Goal: Information Seeking & Learning: Learn about a topic

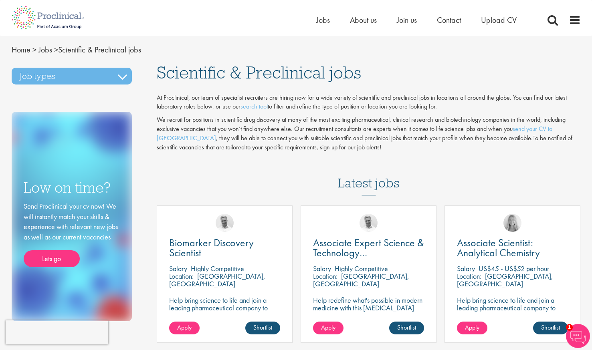
scroll to position [120, 0]
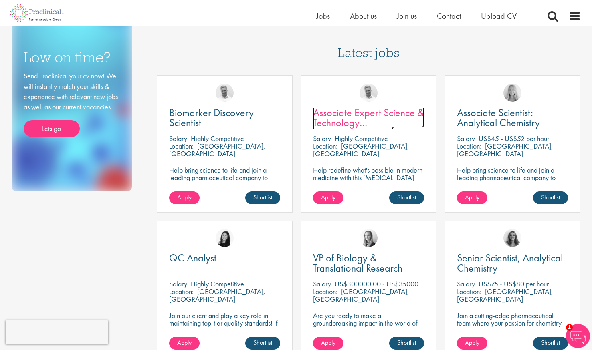
click at [341, 113] on span "Associate Expert Science & Technology ([MEDICAL_DATA])" at bounding box center [368, 123] width 111 height 34
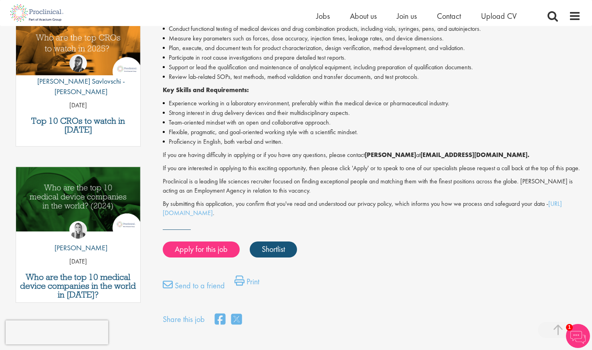
scroll to position [241, 0]
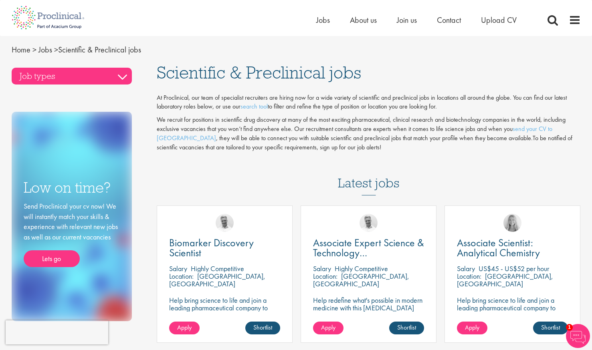
click at [123, 80] on h3 "Job types" at bounding box center [72, 76] width 120 height 17
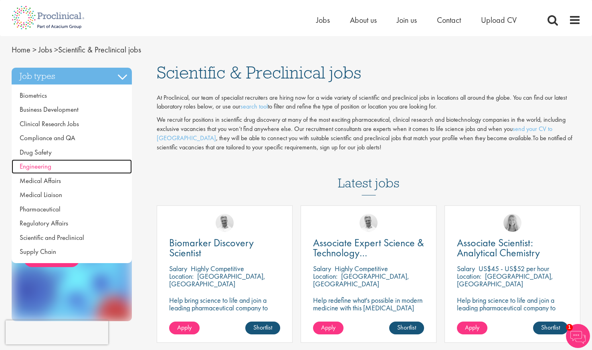
click at [93, 169] on link "Engineering" at bounding box center [72, 167] width 120 height 14
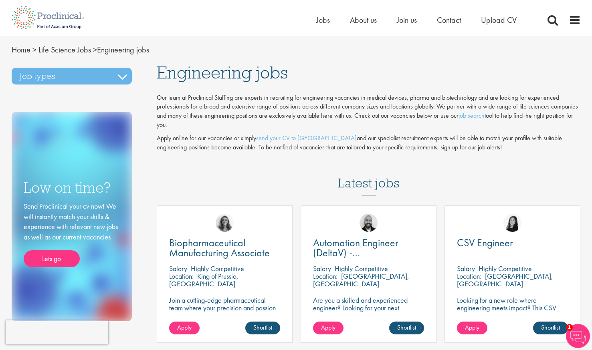
click at [360, 26] on li "About us" at bounding box center [363, 20] width 27 height 12
click at [363, 24] on span "About us" at bounding box center [363, 20] width 27 height 10
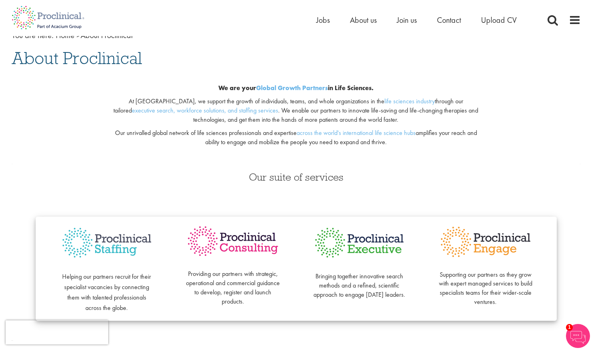
scroll to position [40, 0]
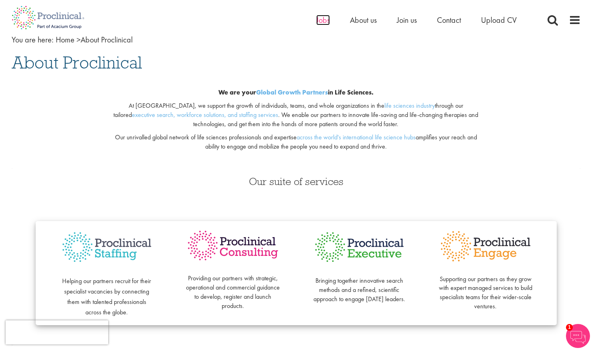
click at [325, 22] on span "Jobs" at bounding box center [323, 20] width 14 height 10
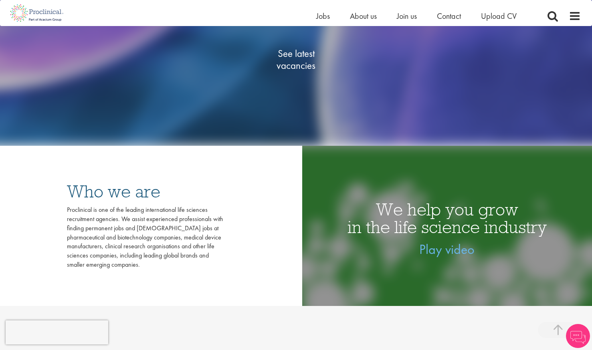
scroll to position [160, 0]
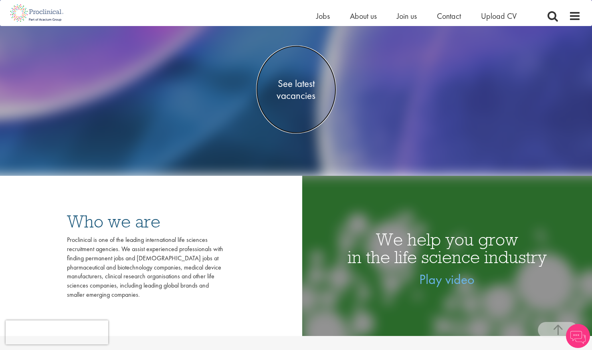
click at [303, 89] on span "See latest vacancies" at bounding box center [296, 89] width 80 height 24
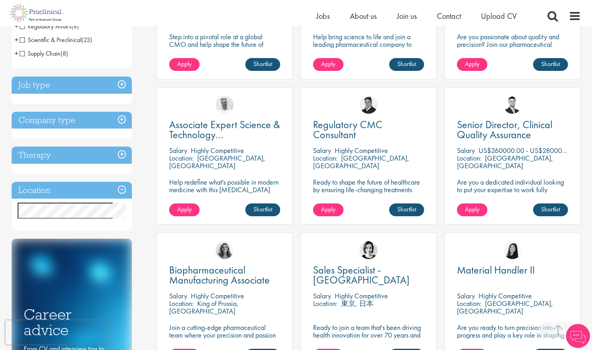
scroll to position [241, 0]
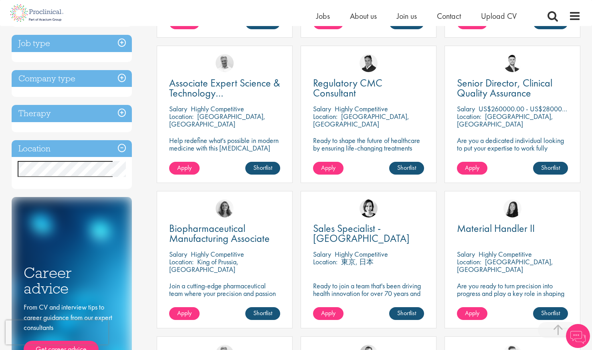
click at [122, 150] on h3 "Location" at bounding box center [72, 148] width 120 height 17
click at [88, 148] on h3 "Location" at bounding box center [72, 148] width 120 height 17
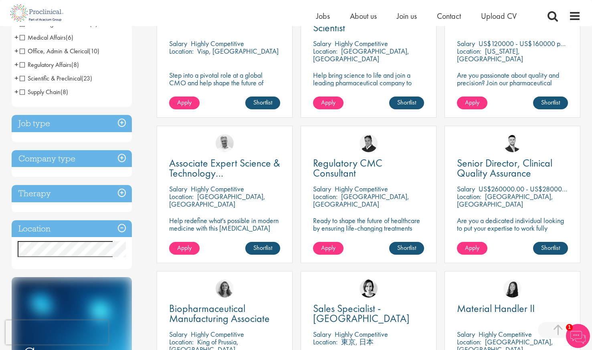
click at [122, 229] on h3 "Location" at bounding box center [72, 228] width 120 height 17
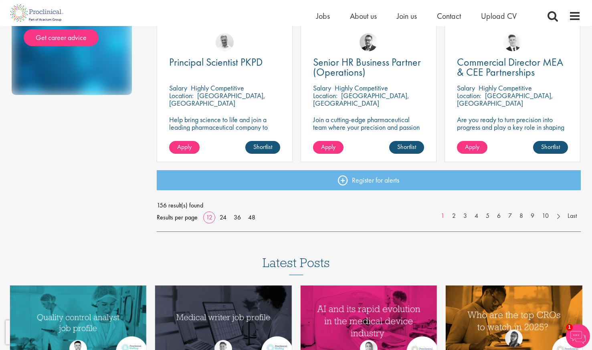
scroll to position [593, 0]
